Goal: Task Accomplishment & Management: Manage account settings

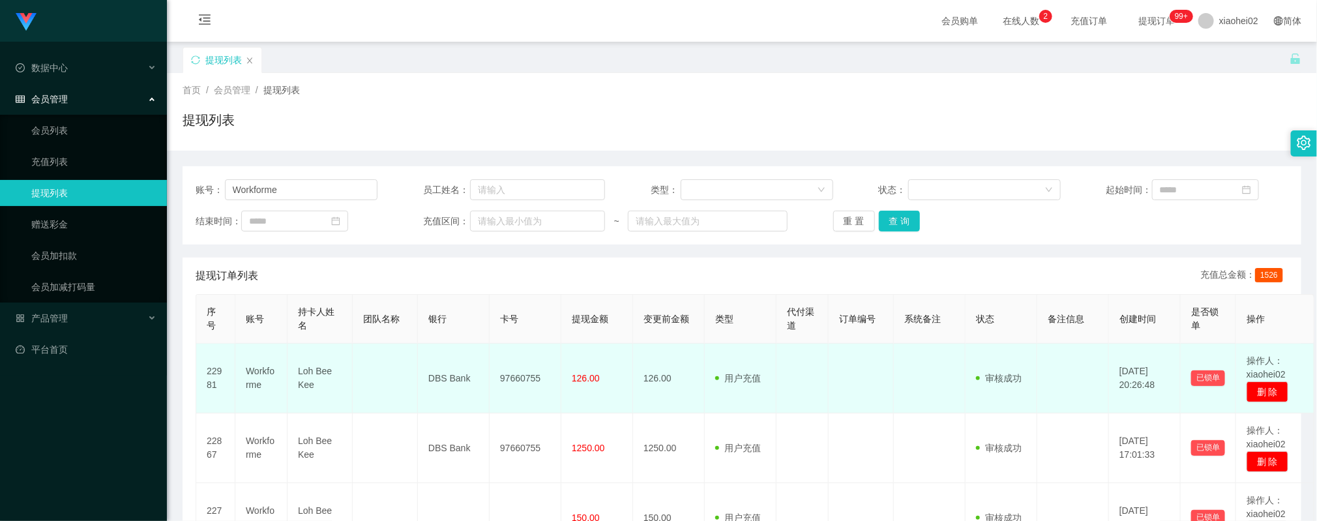
click at [639, 400] on td "126.00" at bounding box center [669, 378] width 72 height 70
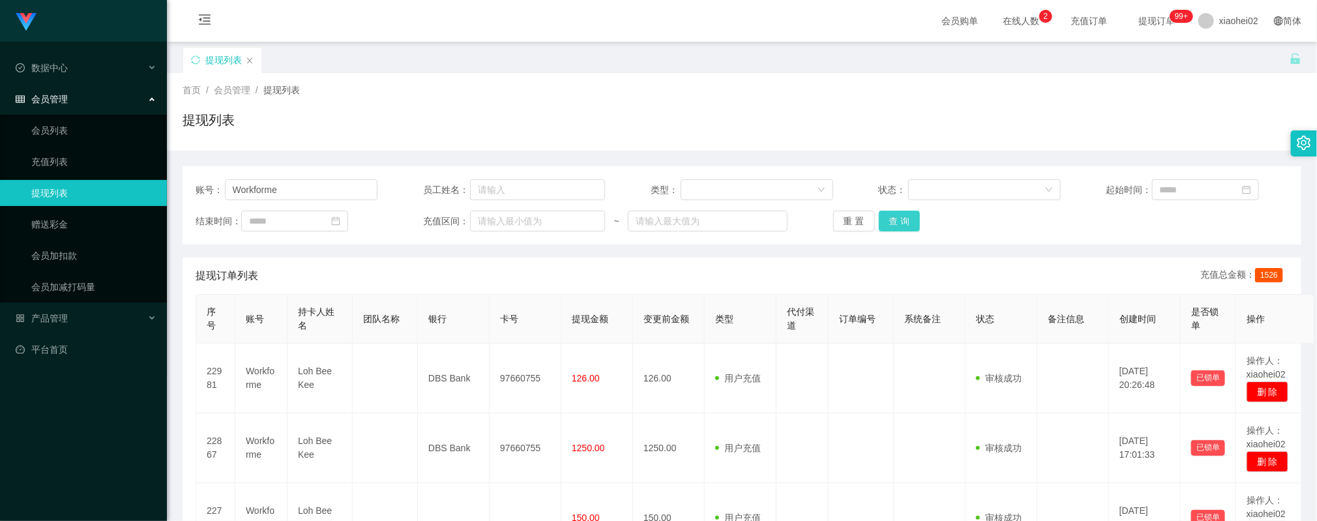
click at [886, 213] on button "查 询" at bounding box center [900, 221] width 42 height 21
drag, startPoint x: 208, startPoint y: 190, endPoint x: 106, endPoint y: 192, distance: 101.7
click at [102, 192] on section "Jingdong工作台代理端 数据中心 会员管理 会员列表 充值列表 提现列表 赠送彩金 会员加扣款 会员加减打码量 产品管理 平台首页 保存配置 重置配置 …" at bounding box center [658, 456] width 1317 height 913
click at [898, 235] on div "账号： 员工姓名： 类型： 状态： 起始时间： 结束时间： 充值区间： ~ 重 置 查 询" at bounding box center [742, 205] width 1118 height 78
click at [896, 233] on div "账号： 员工姓名： 类型： 状态： 起始时间： 结束时间： 充值区间： ~ 重 置 查 询" at bounding box center [742, 205] width 1118 height 78
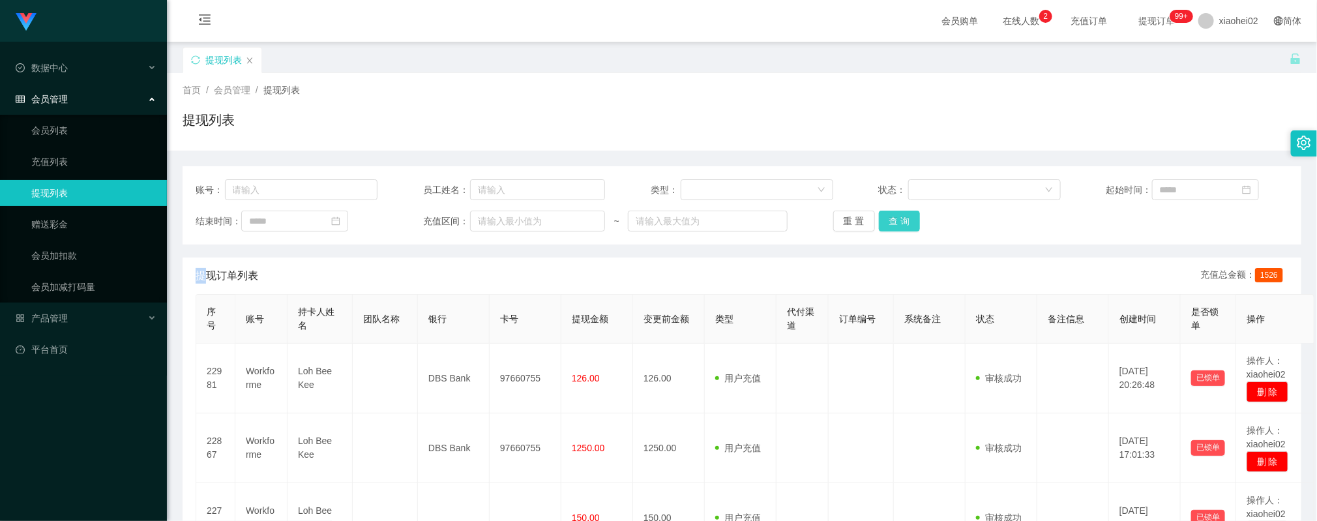
click at [898, 223] on button "查 询" at bounding box center [900, 221] width 42 height 21
click at [896, 220] on button "查 询" at bounding box center [900, 221] width 42 height 21
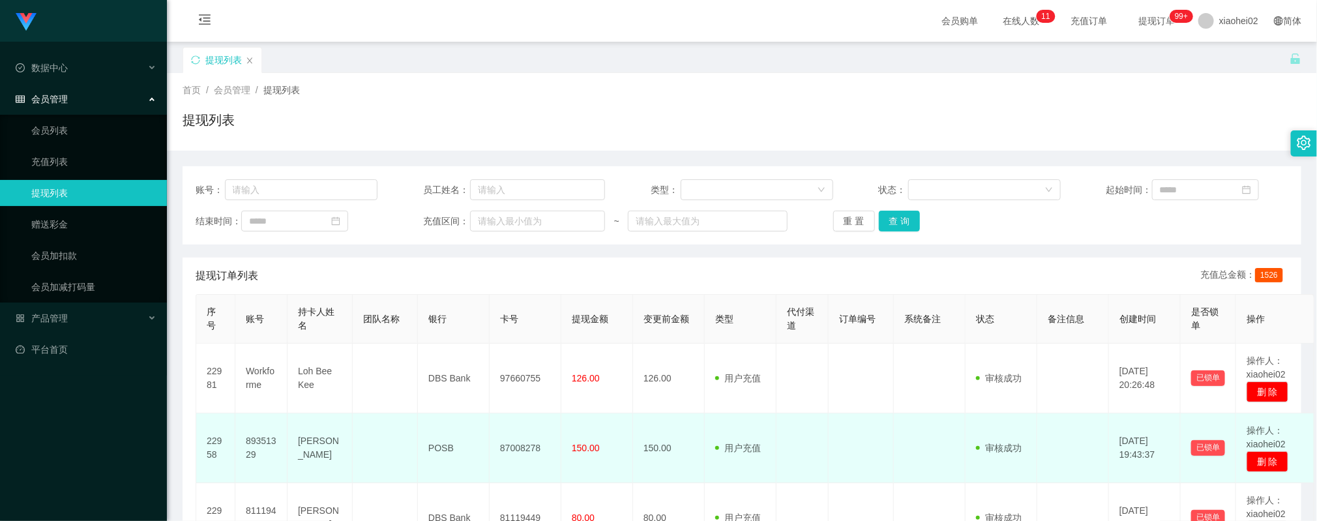
click at [761, 422] on td "用户充值 人工扣款" at bounding box center [741, 448] width 72 height 70
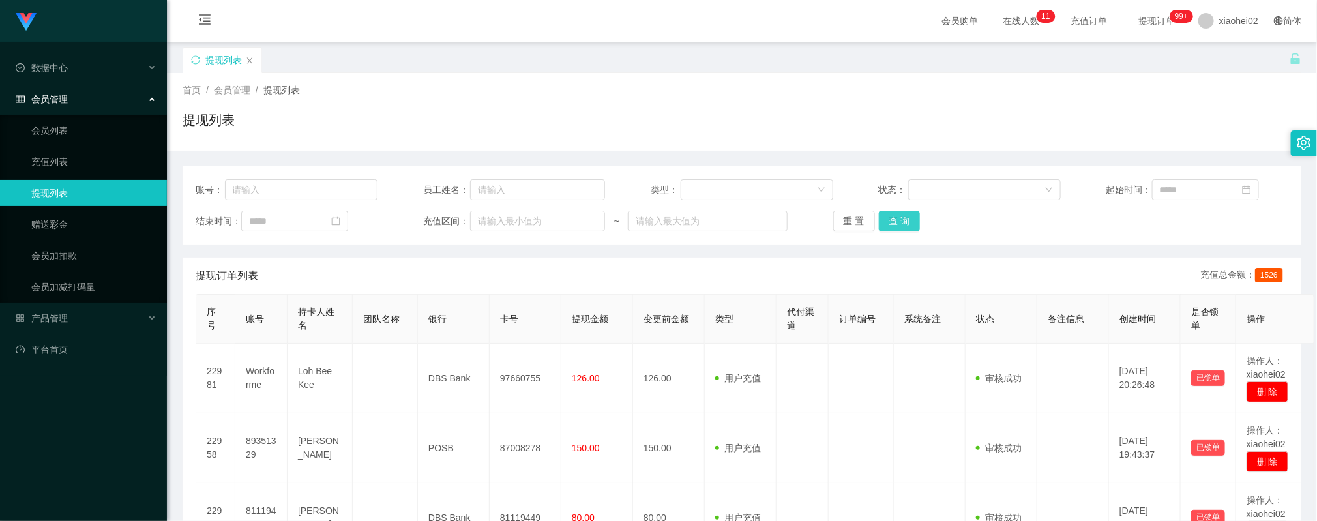
click at [907, 216] on button "查 询" at bounding box center [900, 221] width 42 height 21
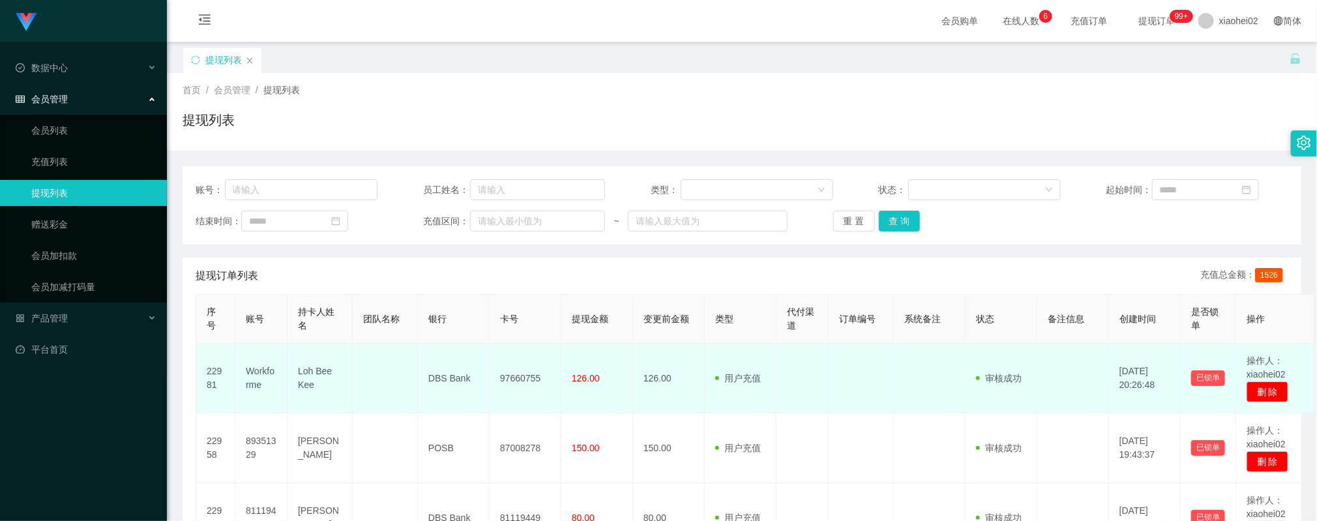
click at [479, 379] on td "DBS Bank" at bounding box center [454, 378] width 72 height 70
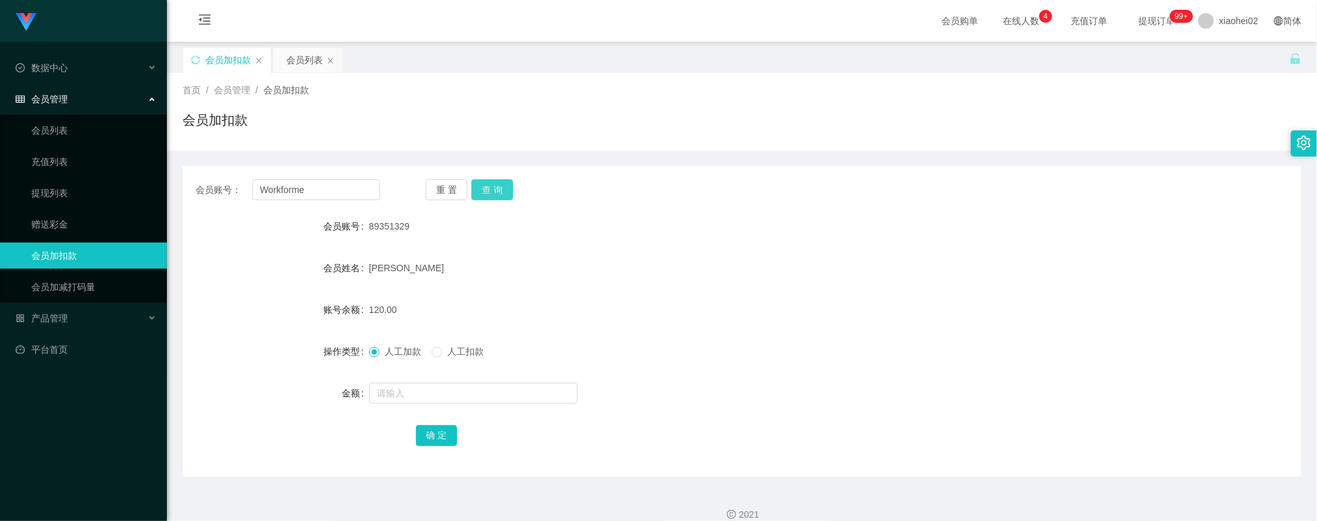
type input "Workforme"
click at [482, 186] on button "查 询" at bounding box center [492, 189] width 42 height 21
click at [418, 392] on input "text" at bounding box center [473, 393] width 209 height 21
type input "15"
click at [444, 435] on button "确 定" at bounding box center [437, 435] width 42 height 21
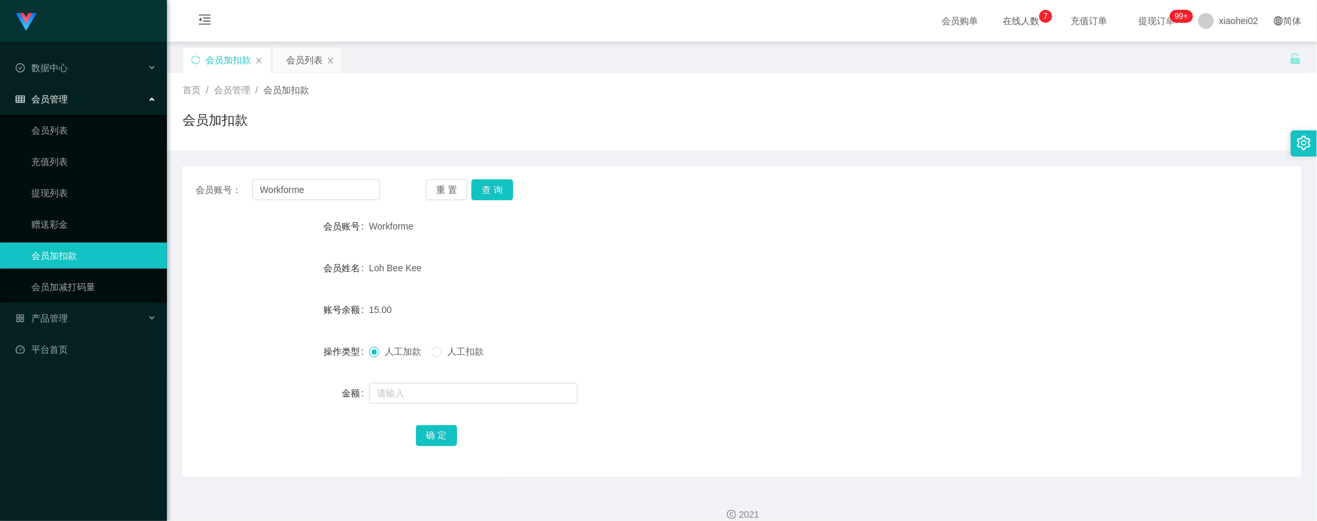
click at [556, 366] on form "会员账号 Workforme 会员姓名 Loh Bee Kee 账号余额 15.00 操作类型 人工加款 人工扣款 金额 确 定" at bounding box center [742, 330] width 1118 height 235
click at [495, 186] on button "查 询" at bounding box center [492, 189] width 42 height 21
click at [628, 147] on div "首页 / 会员管理 / 会员加扣款 / 会员加扣款 会员账号： Workforme 重 置 查 询 会员账号 Workforme 会员姓名 Loh Bee K…" at bounding box center [742, 274] width 1118 height 403
click at [112, 284] on link "会员加减打码量" at bounding box center [93, 287] width 125 height 26
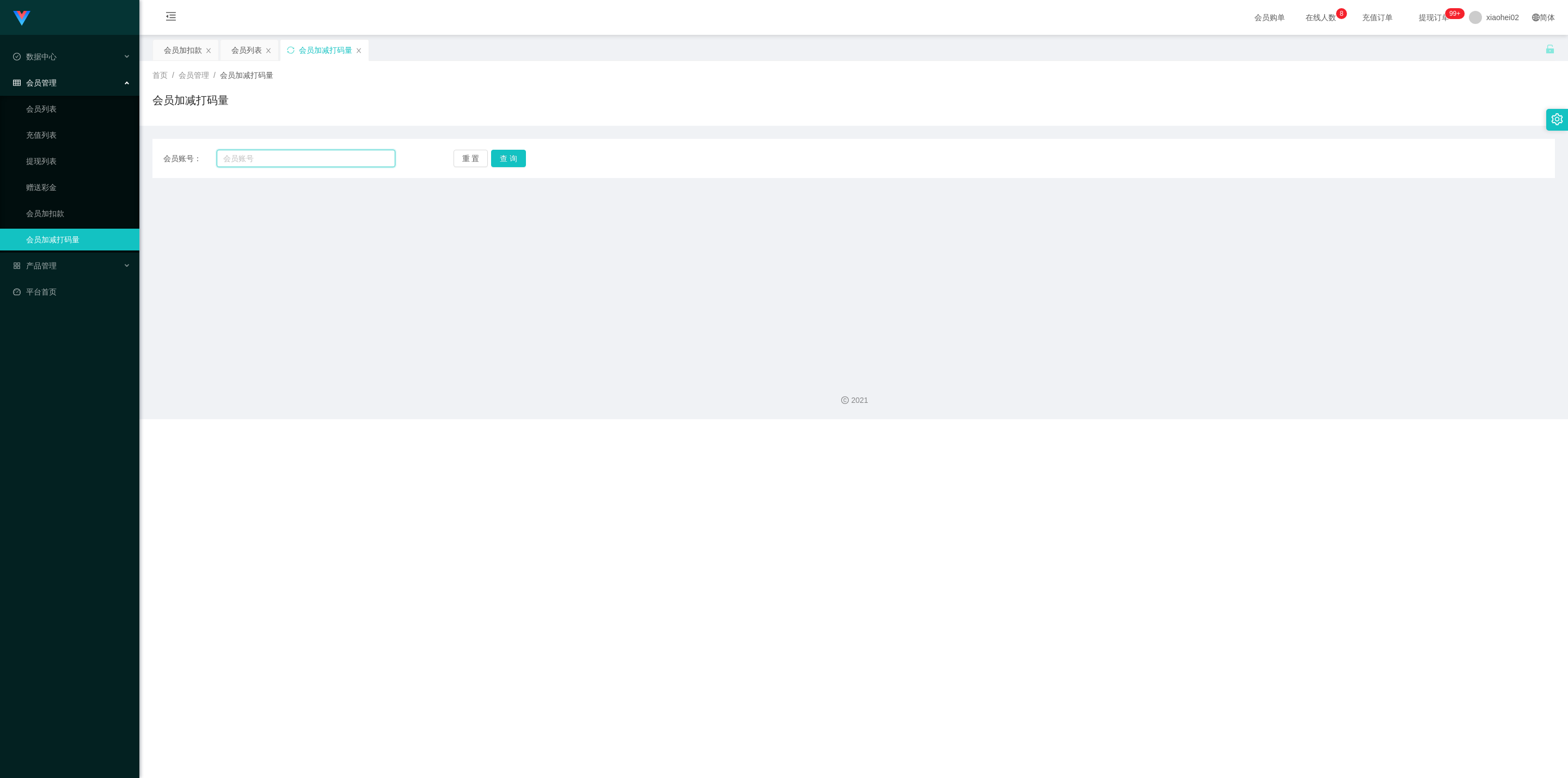
click at [338, 155] on input "text" at bounding box center [306, 158] width 179 height 18
paste input "Workforme"
type input "Workforme"
click at [516, 160] on button "查 询" at bounding box center [509, 158] width 35 height 18
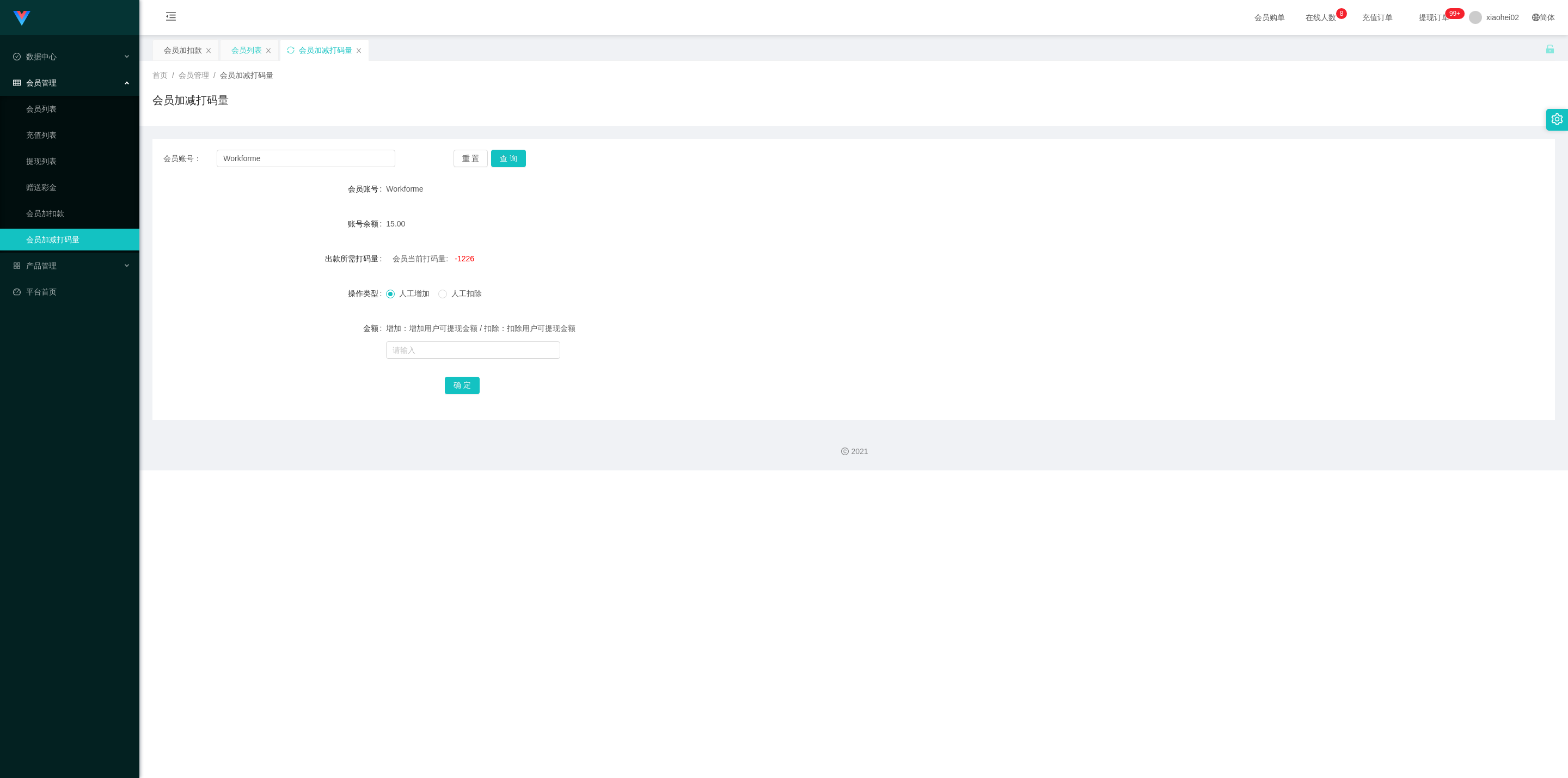
click at [246, 48] on div "会员列表" at bounding box center [246, 50] width 31 height 21
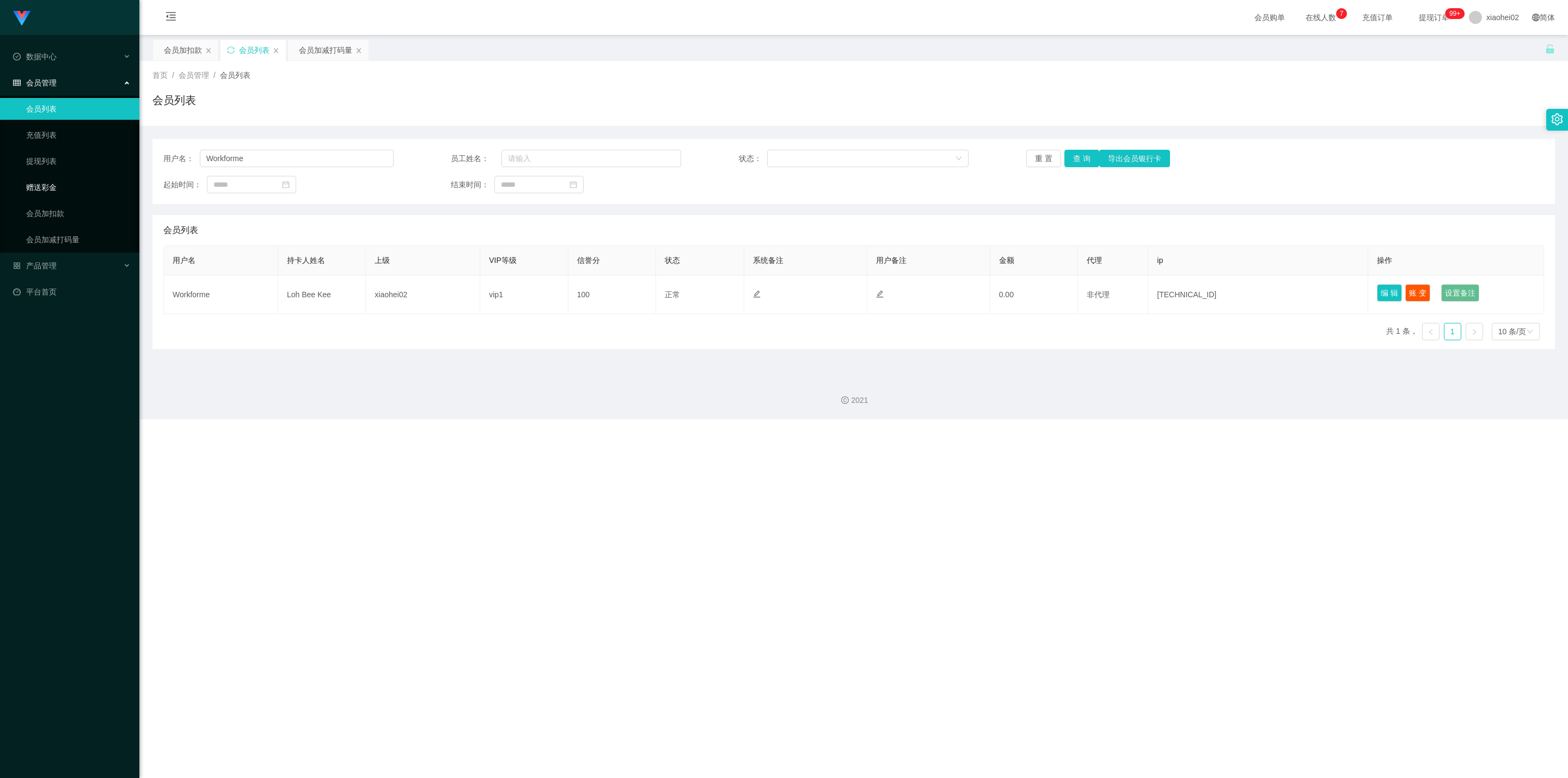
click at [51, 184] on link "赠送彩金" at bounding box center [78, 187] width 104 height 22
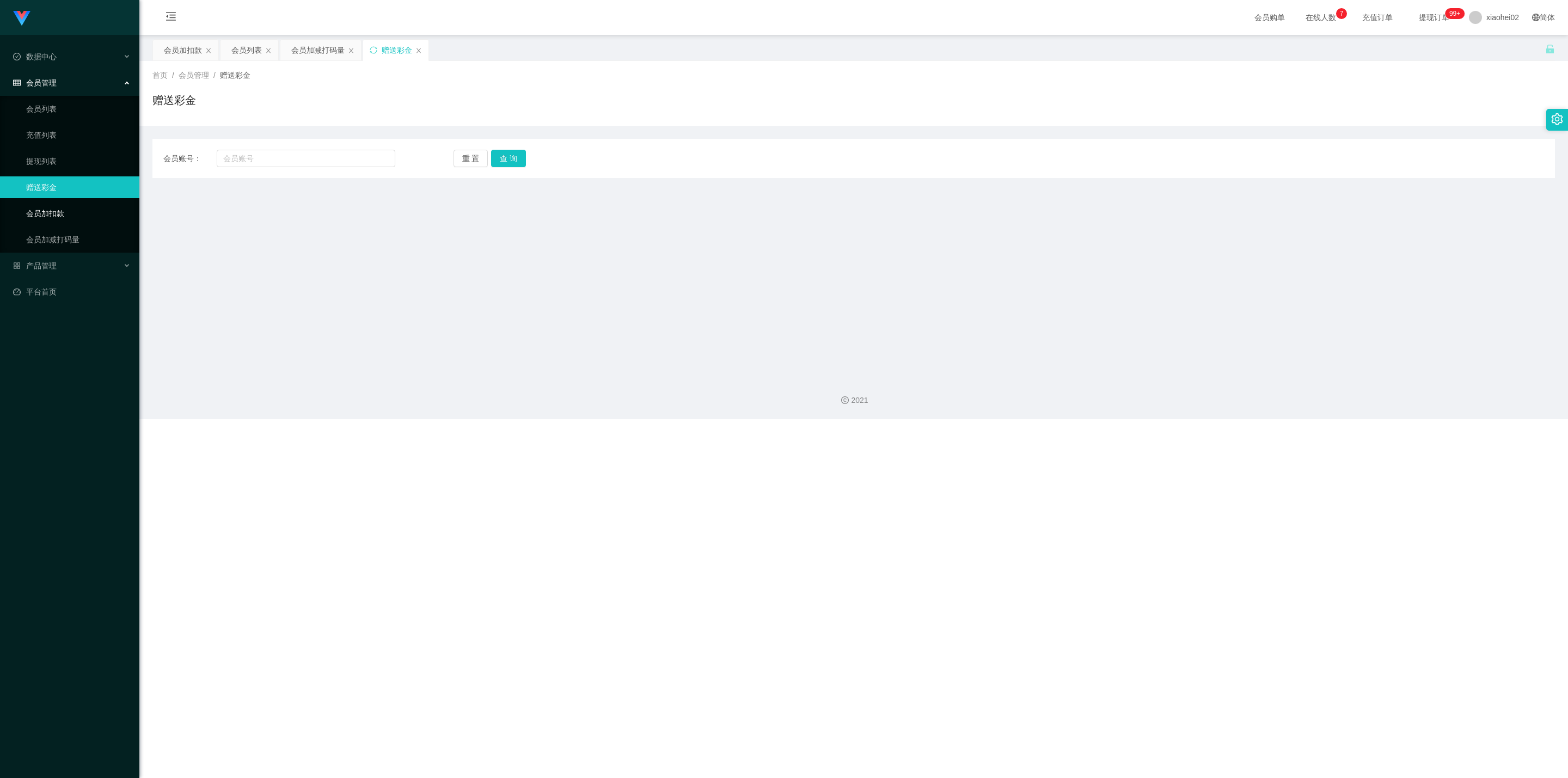
click at [63, 220] on link "会员加扣款" at bounding box center [78, 213] width 104 height 22
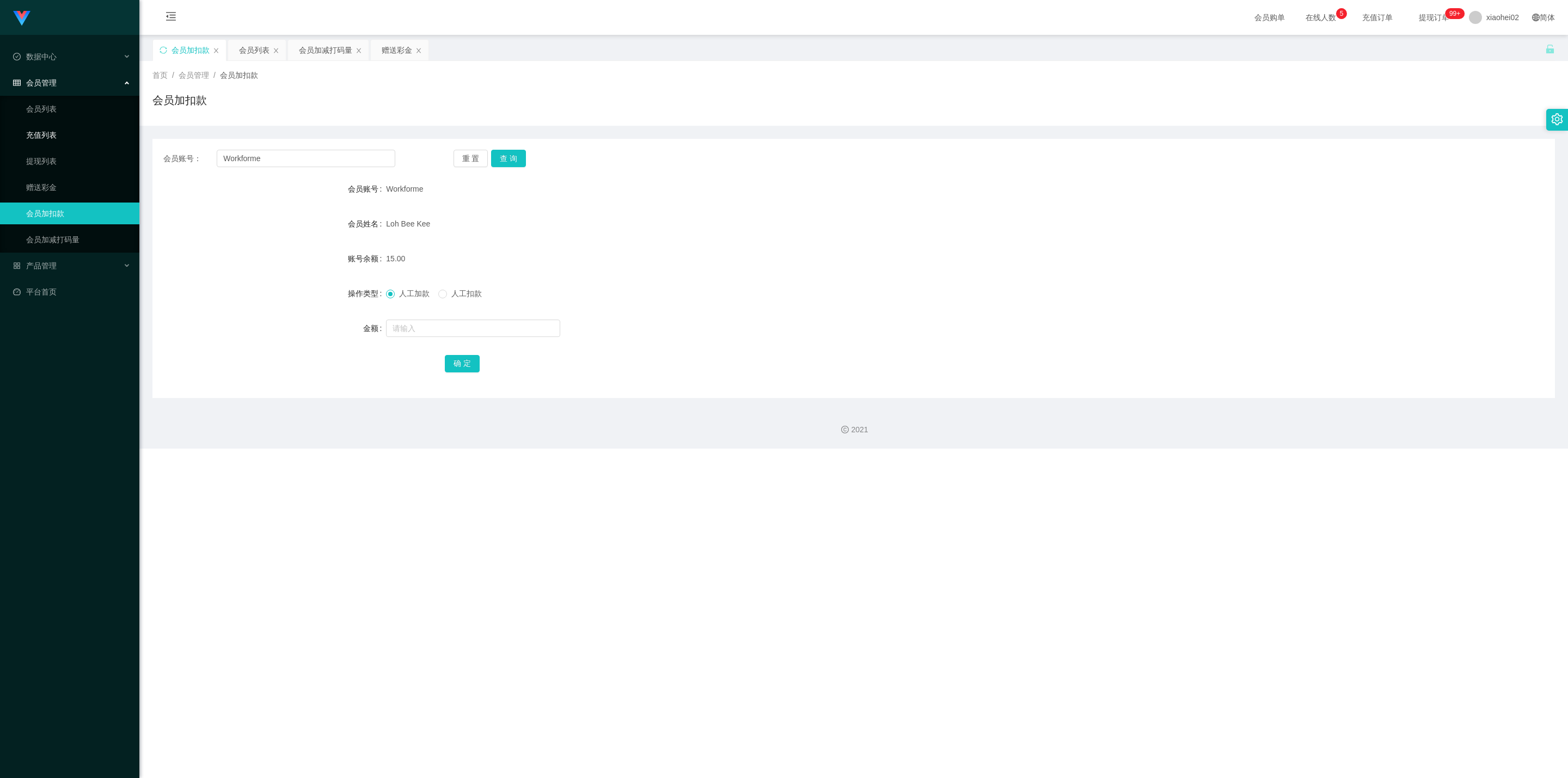
click at [69, 128] on link "充值列表" at bounding box center [78, 135] width 104 height 22
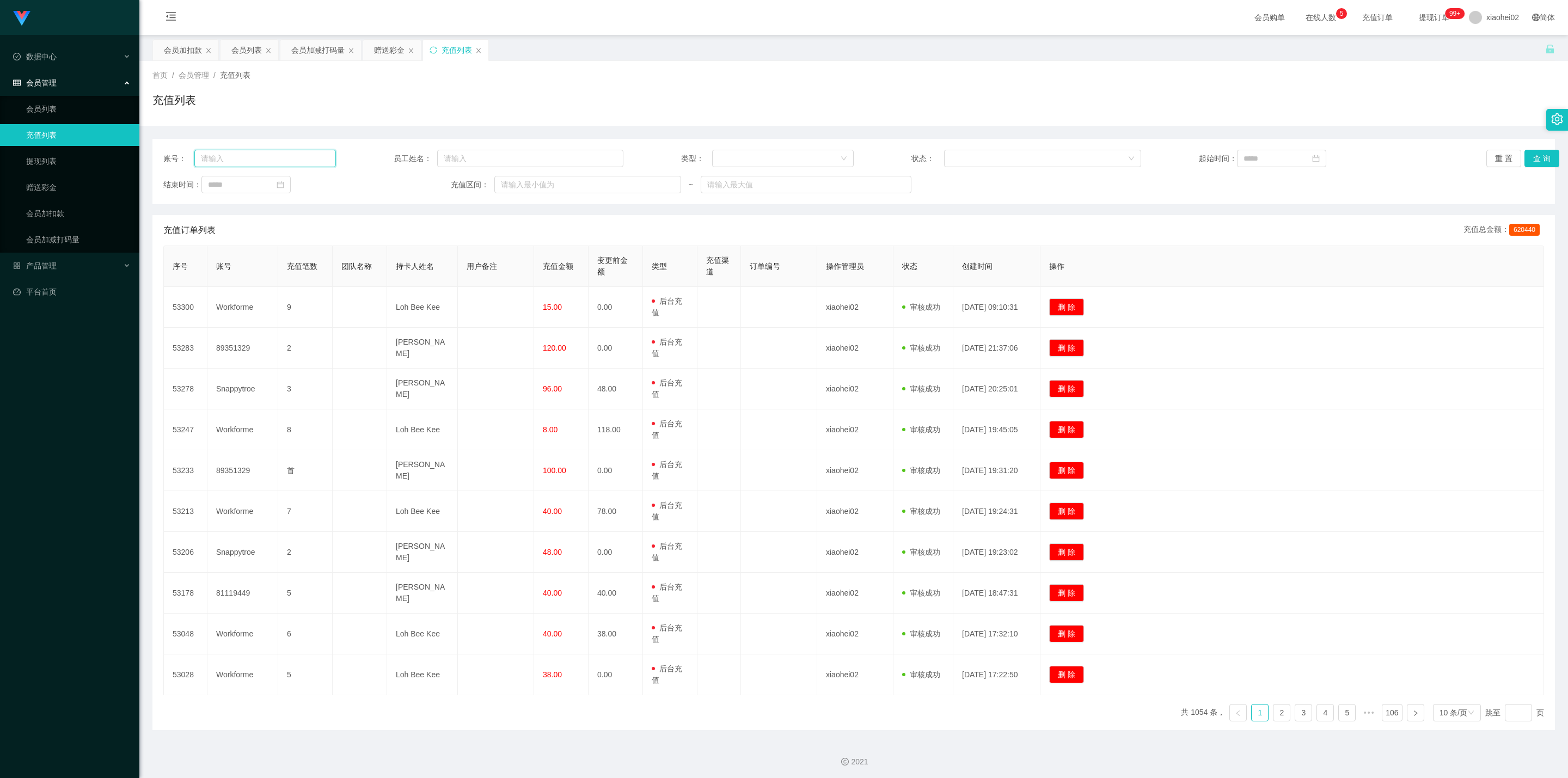
click at [297, 152] on input "text" at bounding box center [266, 158] width 142 height 18
paste input "Workforme"
type input "Workforme"
click at [1099, 159] on button "查 询" at bounding box center [1542, 158] width 35 height 18
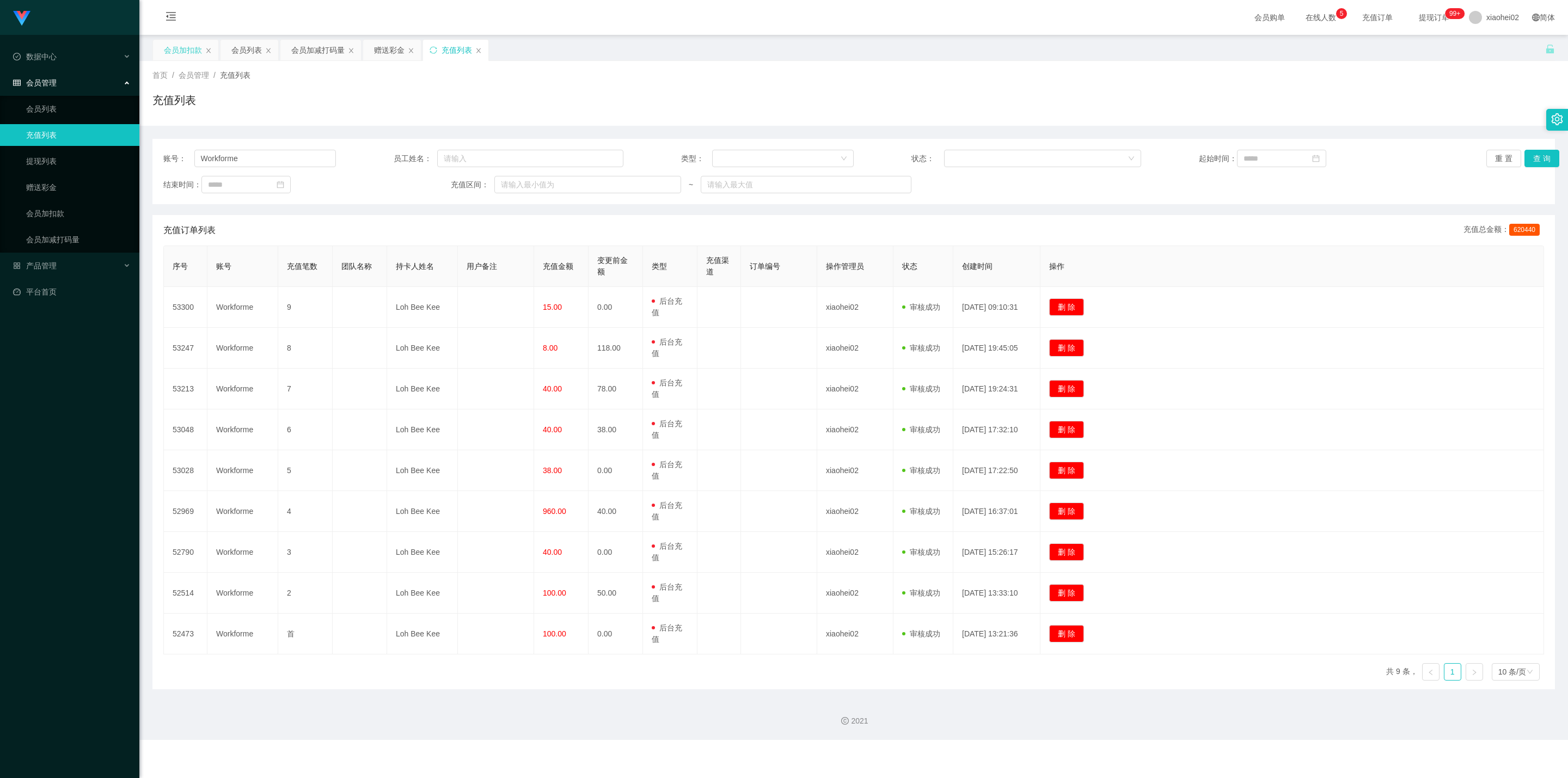
click at [187, 49] on div "会员加扣款" at bounding box center [183, 50] width 38 height 21
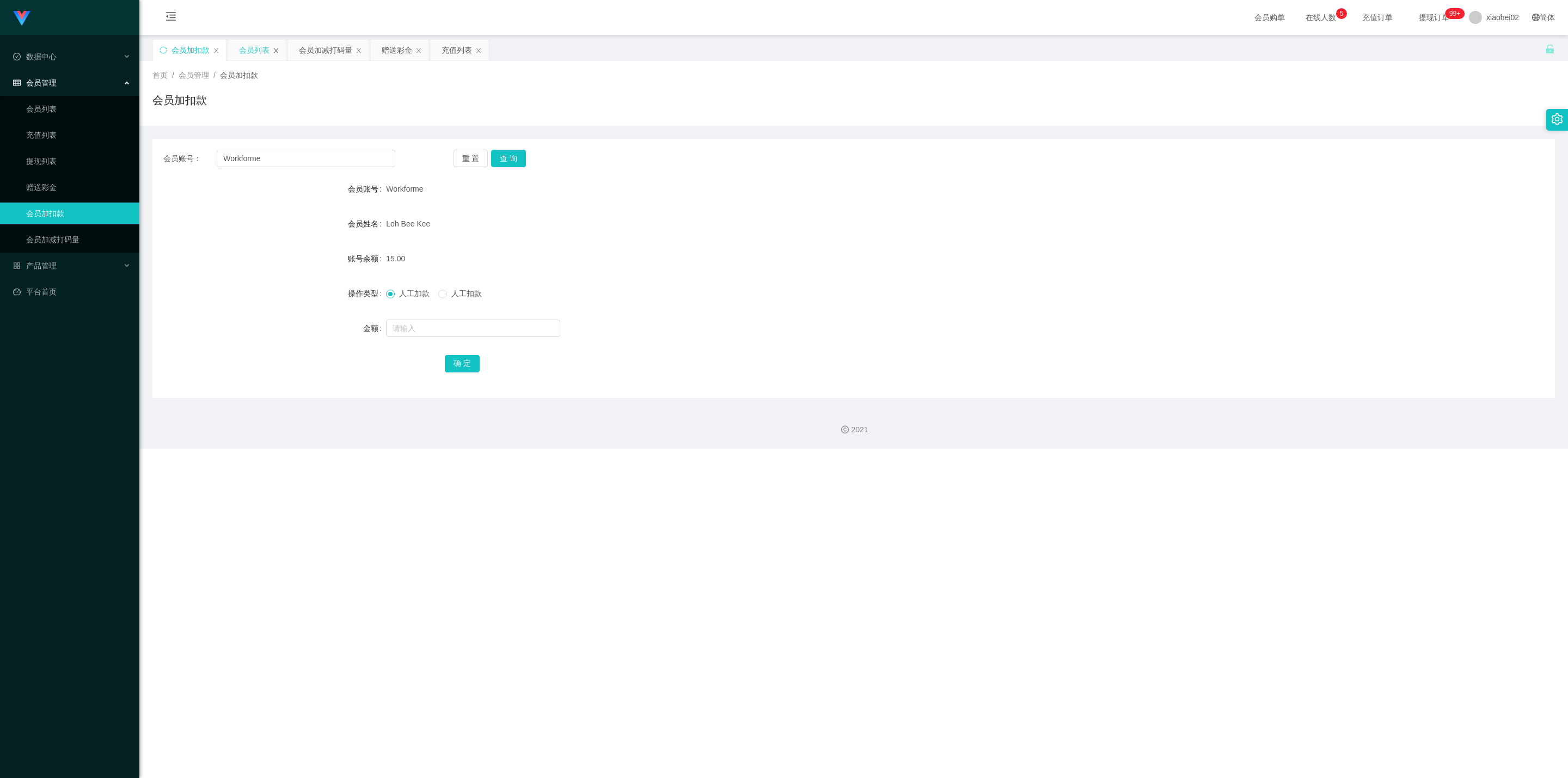
click at [276, 51] on icon "图标: close" at bounding box center [276, 50] width 4 height 5
click at [301, 51] on icon "图标: close" at bounding box center [299, 51] width 7 height 7
click at [277, 49] on icon "图标: close" at bounding box center [277, 51] width 7 height 7
drag, startPoint x: 260, startPoint y: 53, endPoint x: 251, endPoint y: 53, distance: 9.0
click at [258, 53] on div "充值列表" at bounding box center [254, 50] width 31 height 21
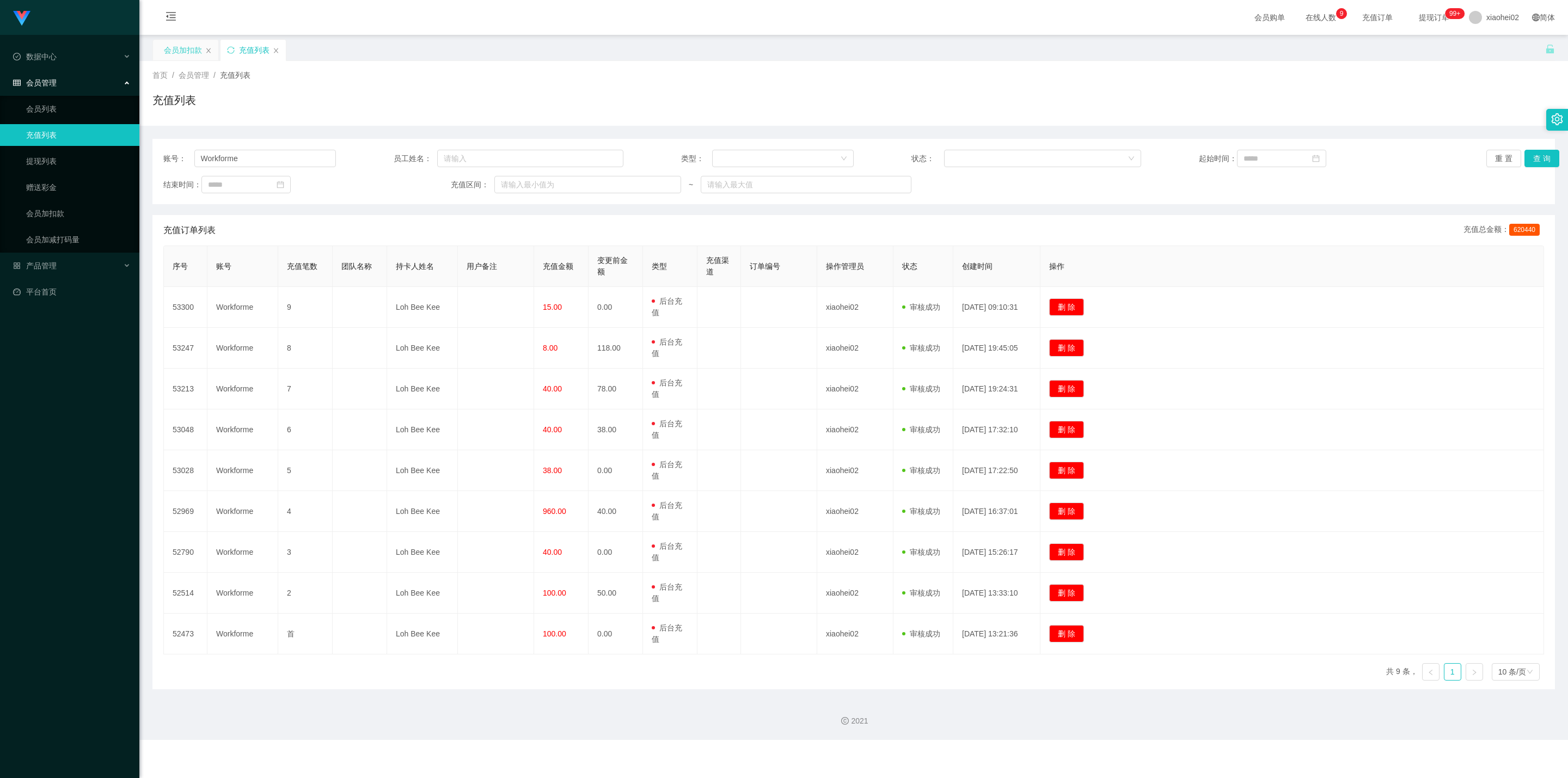
click at [171, 51] on div "会员加扣款" at bounding box center [183, 50] width 38 height 21
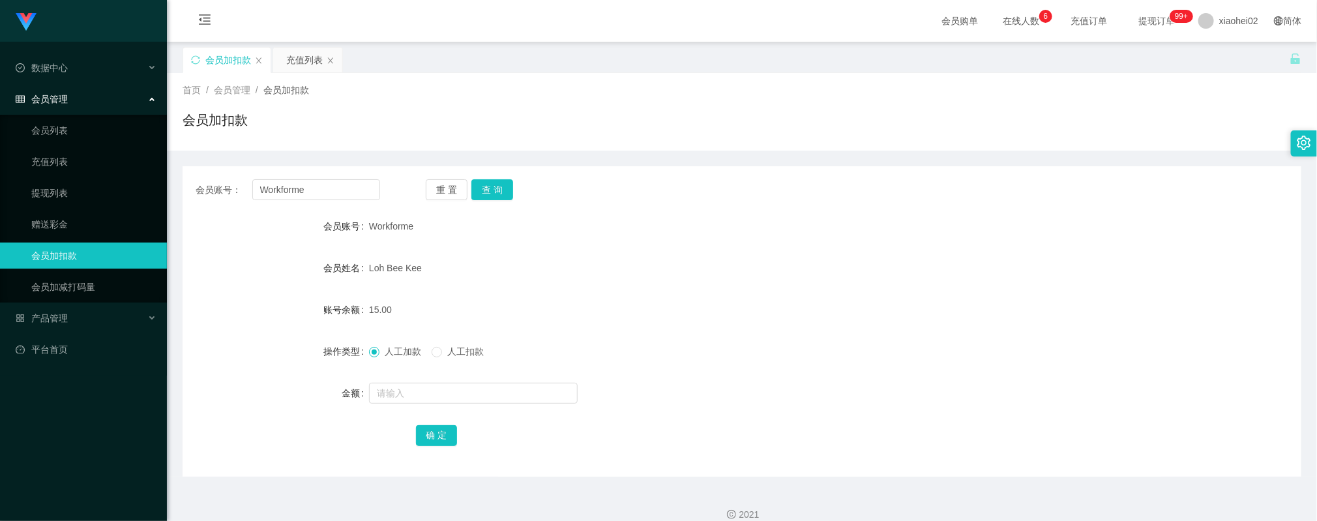
drag, startPoint x: 607, startPoint y: 372, endPoint x: 501, endPoint y: 376, distance: 105.7
click at [606, 372] on form "会员账号 Workforme 会员姓名 Loh Bee Kee 账号余额 15.00 操作类型 人工加款 人工扣款 金额 确 定" at bounding box center [742, 330] width 1118 height 235
click at [440, 438] on button "确 定" at bounding box center [437, 435] width 42 height 21
click at [777, 415] on form "会员账号 Workforme 会员姓名 Loh Bee Kee 账号余额 15.00 操作类型 人工加款 人工扣款 金额 确 定" at bounding box center [742, 330] width 1118 height 235
click at [366, 190] on input "Workforme" at bounding box center [316, 189] width 128 height 21
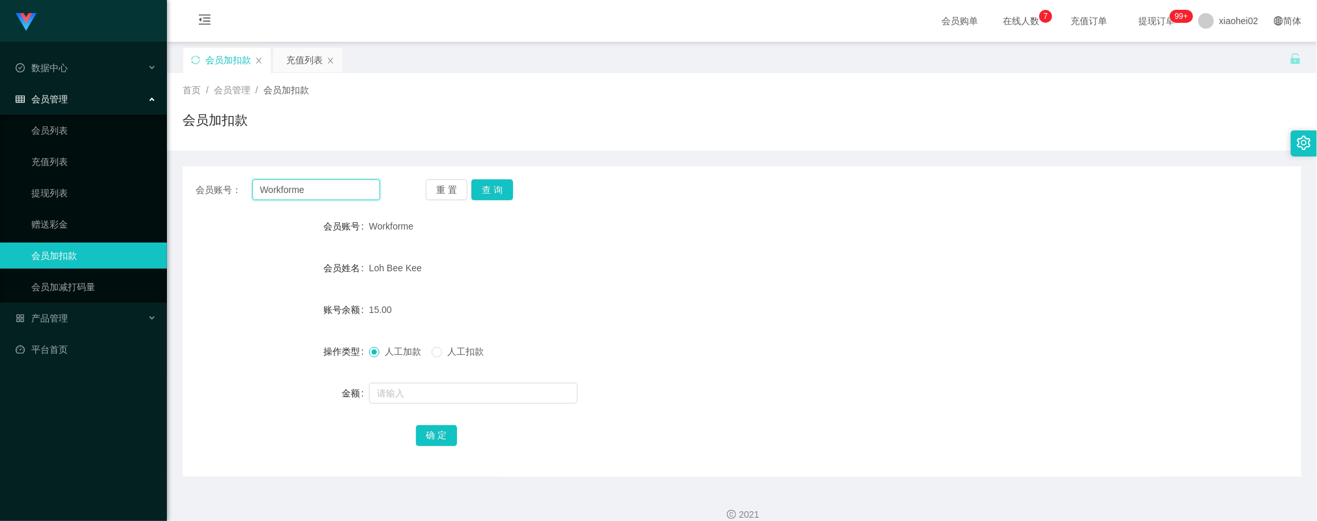
click at [366, 190] on input "Workforme" at bounding box center [316, 189] width 128 height 21
click at [490, 186] on button "查 询" at bounding box center [492, 189] width 42 height 21
click at [440, 400] on input "text" at bounding box center [473, 393] width 209 height 21
type input "1000"
click at [436, 432] on button "确 定" at bounding box center [437, 435] width 42 height 21
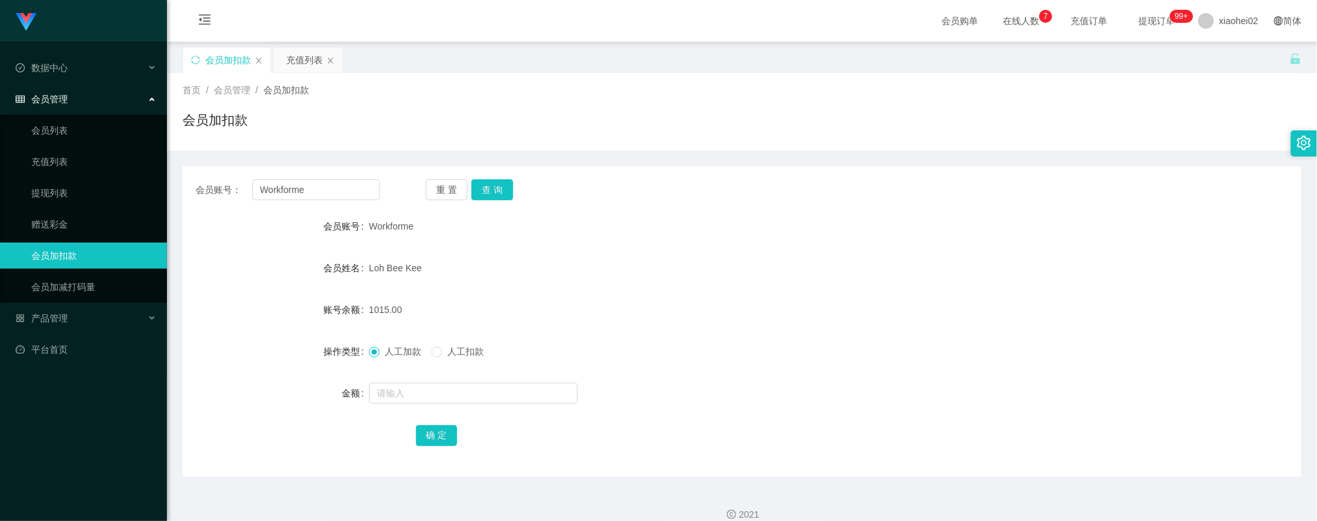
click at [712, 368] on form "会员账号 Workforme 会员姓名 Loh Bee Kee 账号余额 1015.00 操作类型 人工加款 人工扣款 金额 确 定" at bounding box center [742, 330] width 1118 height 235
click at [708, 366] on form "会员账号 Workforme 会员姓名 Loh Bee Kee 账号余额 1015.00 操作类型 人工加款 人工扣款 金额 确 定" at bounding box center [742, 330] width 1118 height 235
drag, startPoint x: 808, startPoint y: 373, endPoint x: 800, endPoint y: 379, distance: 10.3
click at [808, 373] on form "会员账号 Workforme 会员姓名 Loh Bee Kee 账号余额 1015.00 操作类型 人工加款 人工扣款 金额 确 定" at bounding box center [742, 330] width 1118 height 235
click at [1001, 345] on div "人工加款 人工扣款" at bounding box center [695, 351] width 652 height 26
